Goal: Task Accomplishment & Management: Check status

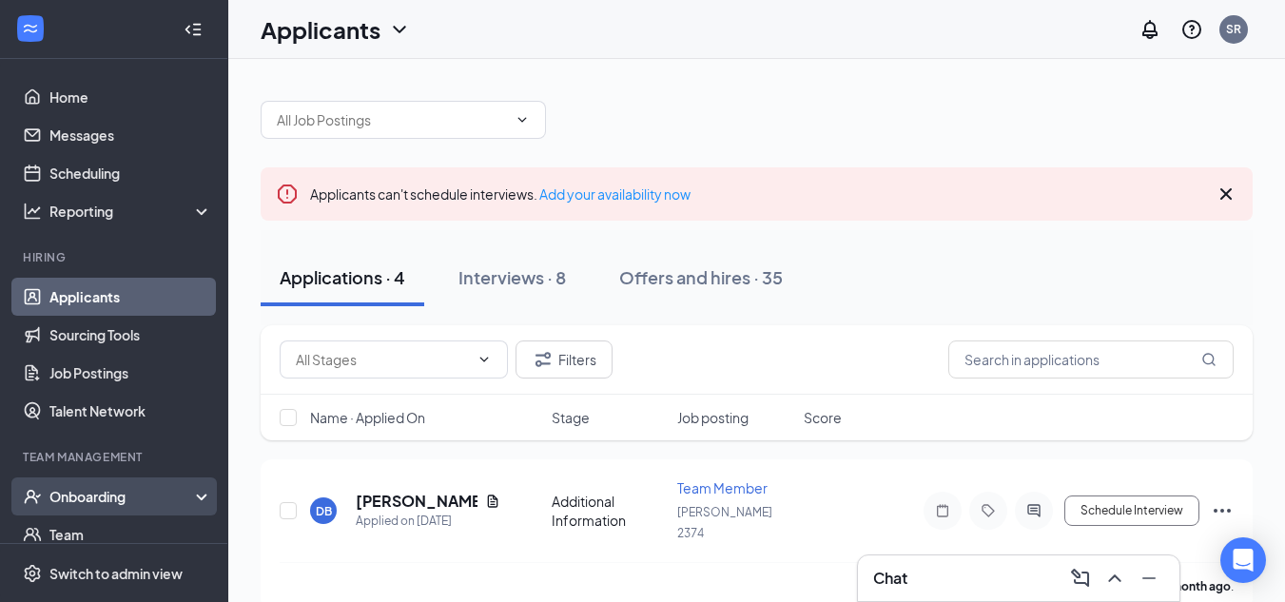
click at [84, 494] on div "Onboarding" at bounding box center [122, 496] width 146 height 19
click at [125, 524] on link "Overview" at bounding box center [130, 534] width 163 height 38
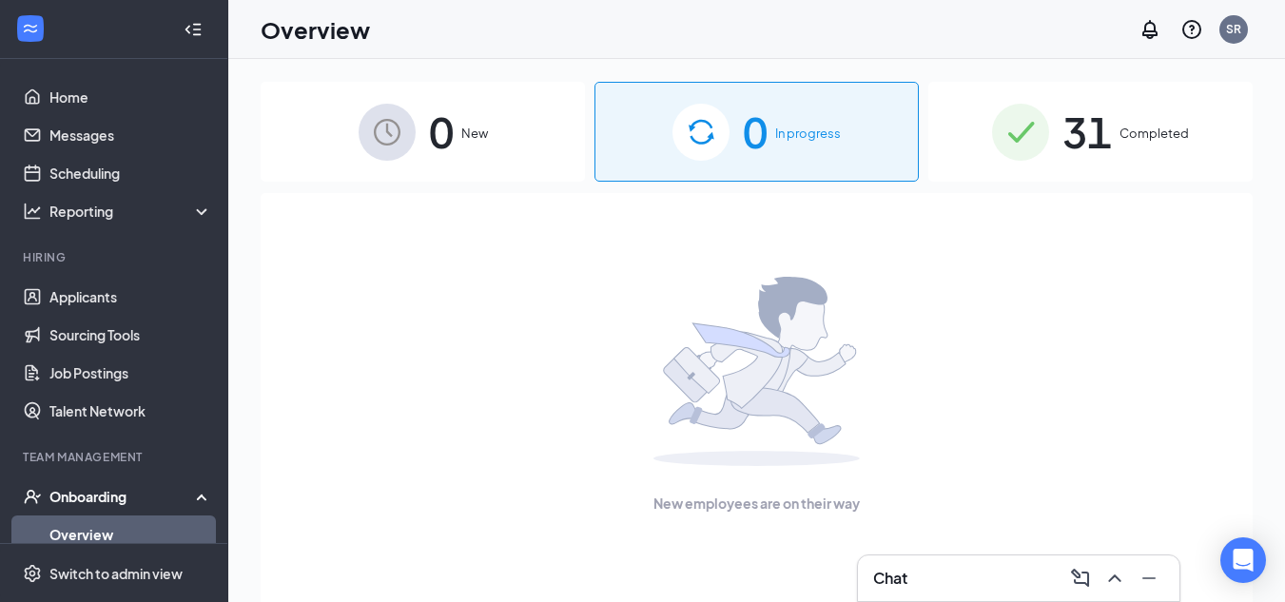
click at [1114, 132] on div "31 Completed" at bounding box center [1090, 132] width 324 height 100
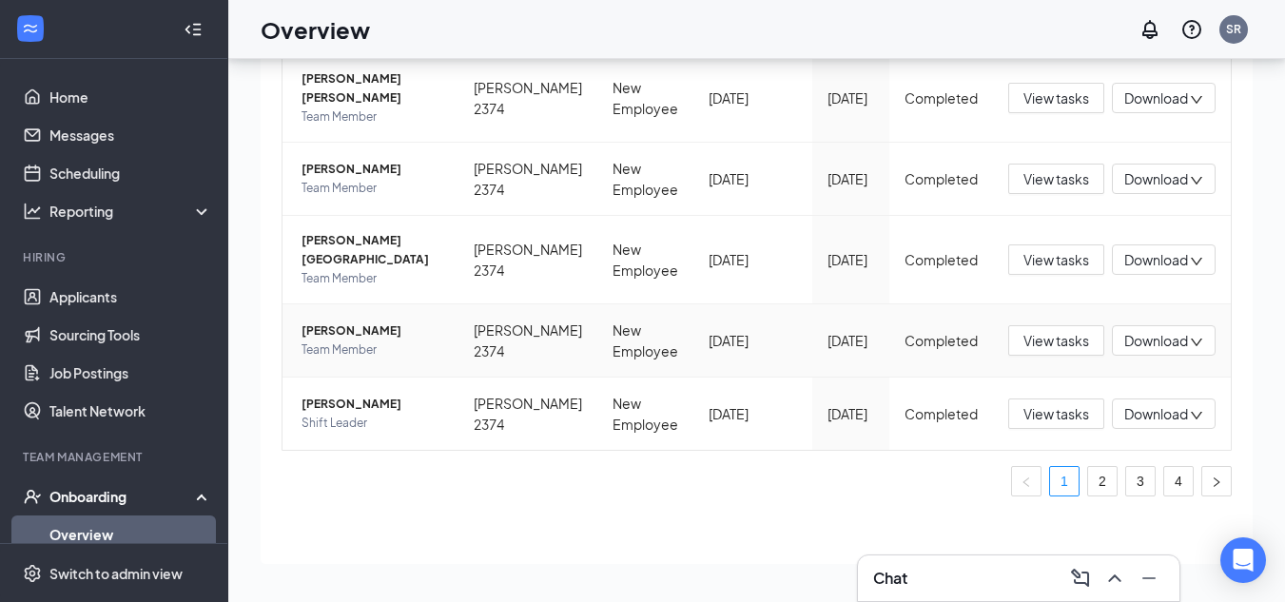
scroll to position [707, 0]
click at [1088, 495] on link "2" at bounding box center [1102, 481] width 29 height 29
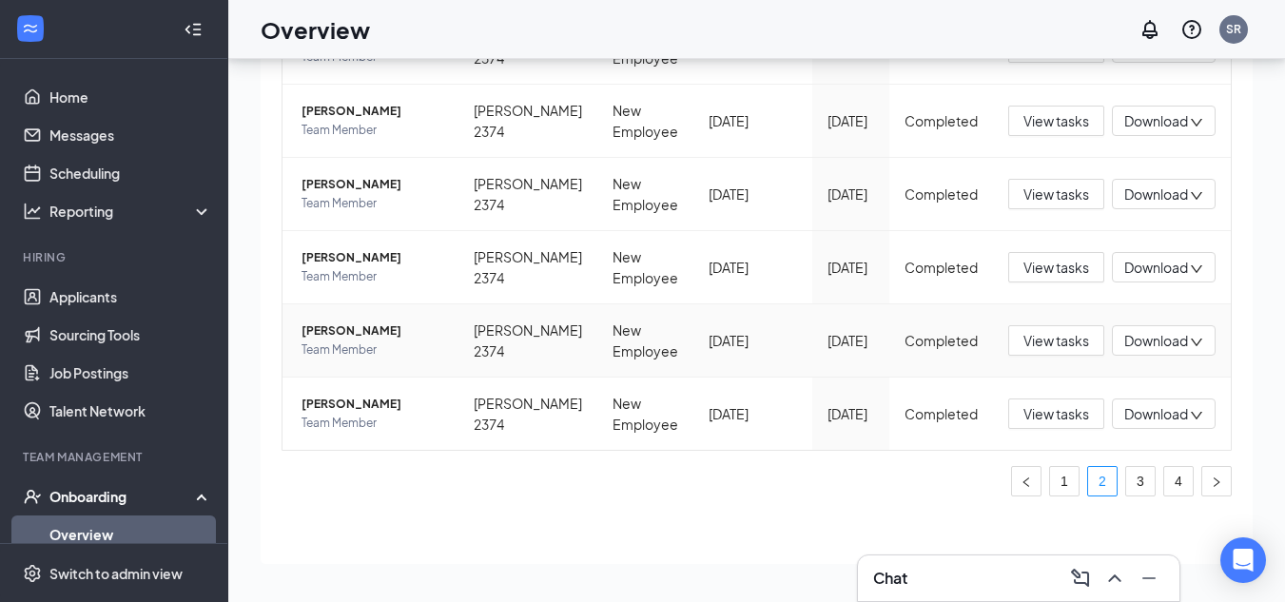
scroll to position [746, 0]
click at [1126, 484] on link "3" at bounding box center [1140, 481] width 29 height 29
click at [414, 248] on span "[PERSON_NAME]" at bounding box center [372, 257] width 142 height 19
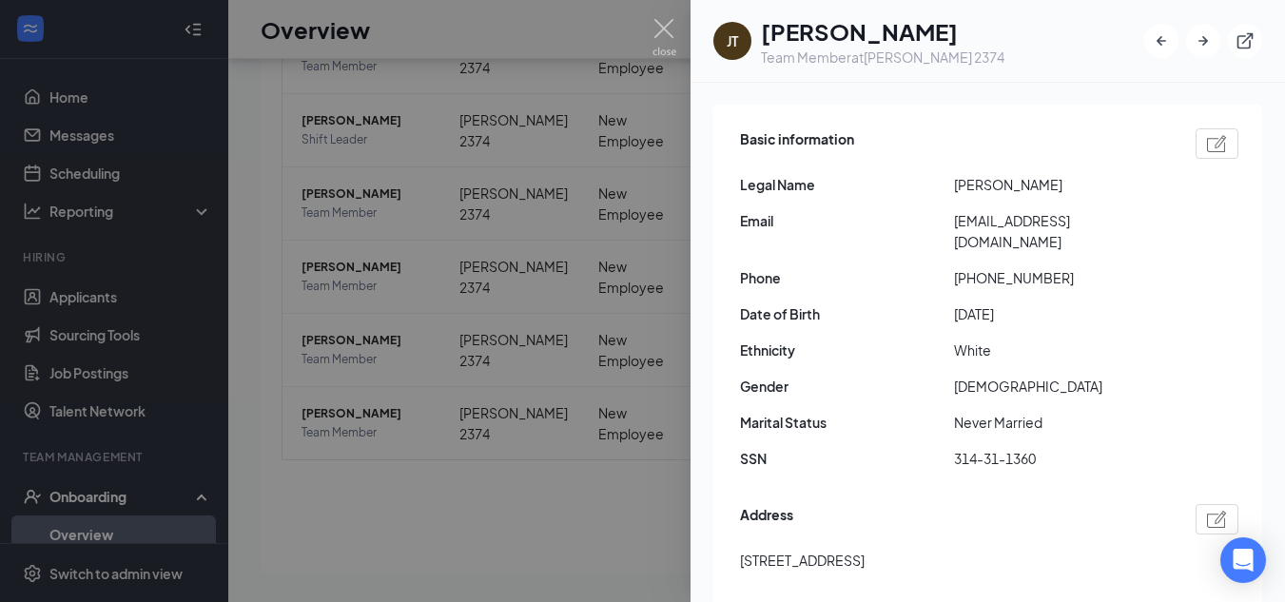
scroll to position [136, 0]
click at [667, 43] on img at bounding box center [664, 37] width 24 height 37
